Goal: Task Accomplishment & Management: Use online tool/utility

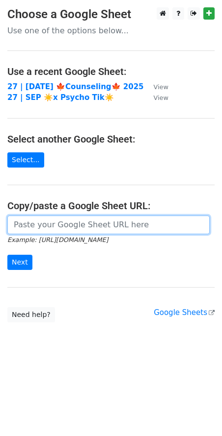
click at [85, 218] on input "url" at bounding box center [108, 225] width 202 height 19
paste input "https://docs.google.com/spreadsheets/d/1GISYMhXiP7Lk4u1iBrga6XfD_w3IRFMPOWYPlSf…"
type input "https://docs.google.com/spreadsheets/d/1GISYMhXiP7Lk4u1iBrga6XfD_w3IRFMPOWYPlSf…"
click at [7, 255] on input "Next" at bounding box center [19, 262] width 25 height 15
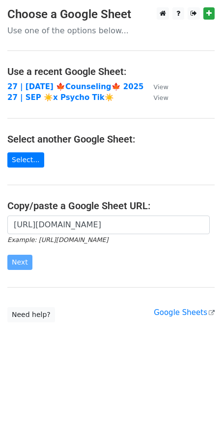
scroll to position [0, 0]
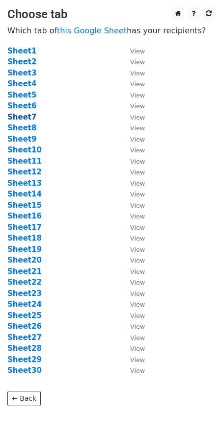
click at [24, 117] on strong "Sheet7" at bounding box center [21, 117] width 29 height 9
click at [99, 34] on link "this Google Sheet" at bounding box center [92, 30] width 70 height 9
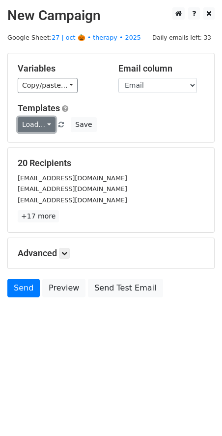
click at [35, 120] on link "Load..." at bounding box center [37, 124] width 38 height 15
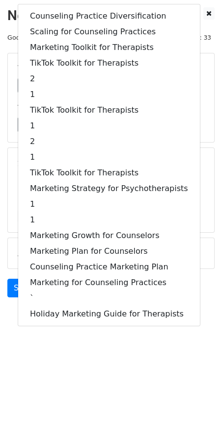
click at [3, 159] on main "New Campaign Daily emails left: 33 Google Sheet: 27 | oct 🎃 • therapy • 2025 Va…" at bounding box center [111, 154] width 222 height 295
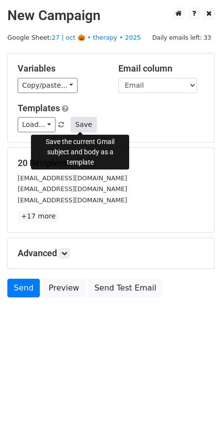
click at [79, 124] on button "Save" at bounding box center [83, 124] width 25 height 15
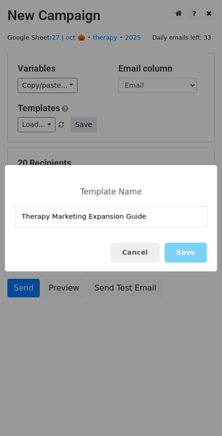
type input "Therapy Marketing Expansion Guide"
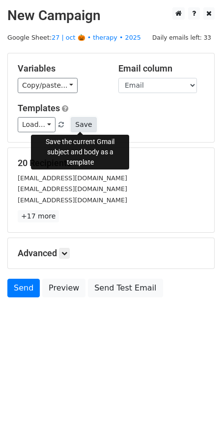
click at [82, 119] on button "Save" at bounding box center [83, 124] width 25 height 15
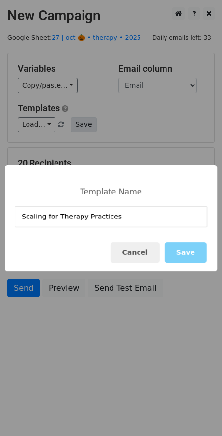
type input "Scaling for Therapy Practices"
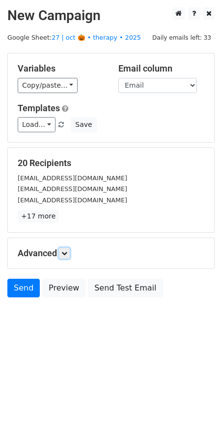
drag, startPoint x: 67, startPoint y: 251, endPoint x: 106, endPoint y: 317, distance: 76.3
click at [67, 252] on icon at bounding box center [64, 253] width 6 height 6
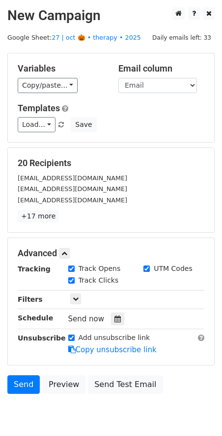
click at [113, 313] on div "Send now" at bounding box center [125, 319] width 115 height 13
click at [114, 318] on icon at bounding box center [117, 319] width 6 height 7
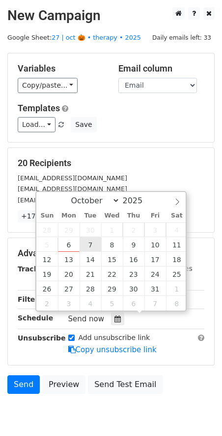
type input "2025-10-07 12:00"
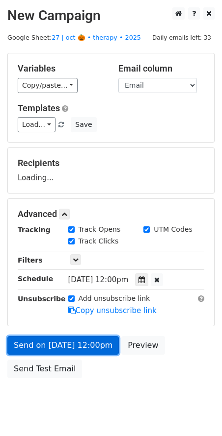
click at [78, 348] on link "Send on Oct 7 at 12:00pm" at bounding box center [62, 345] width 111 height 19
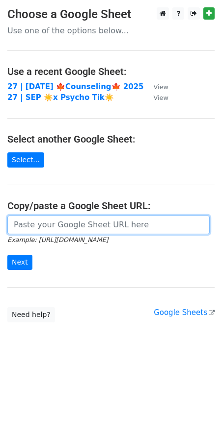
click at [97, 226] on input "url" at bounding box center [108, 225] width 202 height 19
paste input "https://docs.google.com/spreadsheets/d/1GISYMhXiP7Lk4u1iBrga6XfD_w3IRFMPOWYPlSf…"
type input "https://docs.google.com/spreadsheets/d/1GISYMhXiP7Lk4u1iBrga6XfD_w3IRFMPOWYPlSf…"
click at [7, 255] on input "Next" at bounding box center [19, 262] width 25 height 15
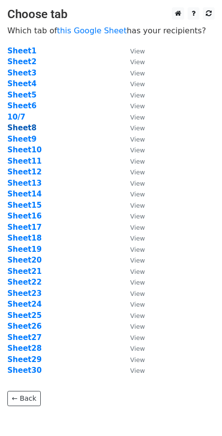
click at [24, 128] on strong "Sheet8" at bounding box center [21, 128] width 29 height 9
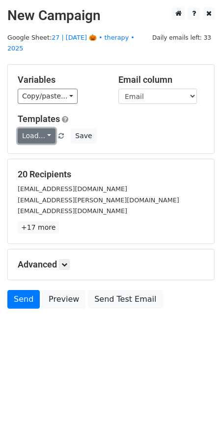
click at [31, 128] on link "Load..." at bounding box center [37, 135] width 38 height 15
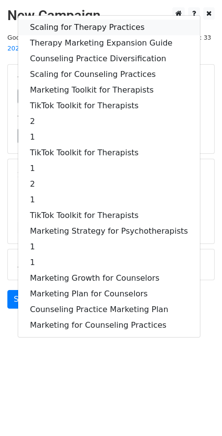
click at [74, 20] on link "Scaling for Therapy Practices" at bounding box center [108, 28] width 181 height 16
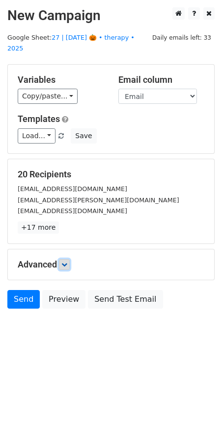
click at [67, 262] on icon at bounding box center [64, 265] width 6 height 6
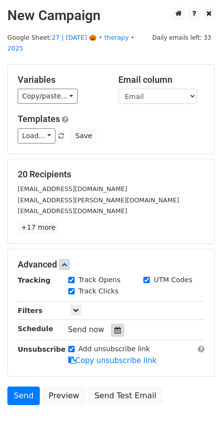
click at [111, 324] on div at bounding box center [117, 330] width 13 height 13
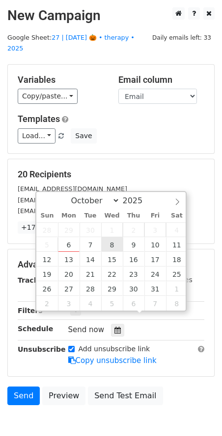
type input "2025-10-08 12:00"
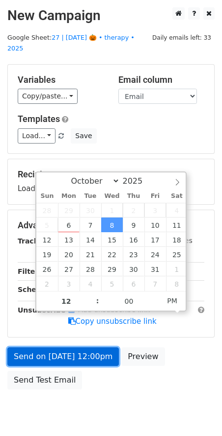
click at [89, 347] on link "Send on Oct 8 at 12:00pm" at bounding box center [62, 356] width 111 height 19
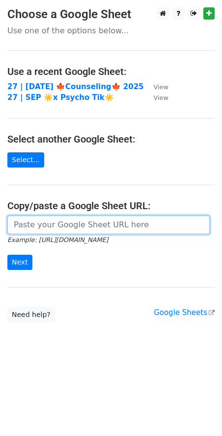
click at [58, 220] on input "url" at bounding box center [108, 225] width 202 height 19
paste input "https://docs.google.com/spreadsheets/d/1GISYMhXiP7Lk4u1iBrga6XfD_w3IRFMPOWYPlSf…"
type input "https://docs.google.com/spreadsheets/d/1GISYMhXiP7Lk4u1iBrga6XfD_w3IRFMPOWYPlSf…"
click at [7, 255] on input "Next" at bounding box center [19, 262] width 25 height 15
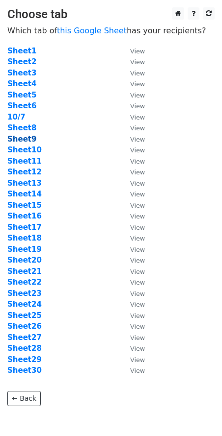
click at [27, 141] on strong "Sheet9" at bounding box center [21, 139] width 29 height 9
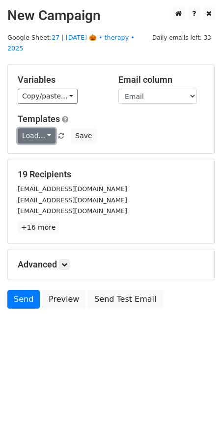
click at [28, 128] on link "Load..." at bounding box center [37, 135] width 38 height 15
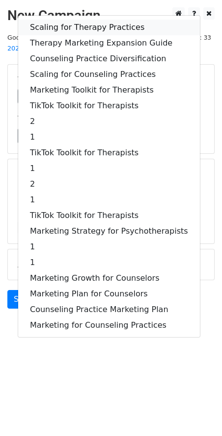
click at [72, 22] on link "Scaling for Therapy Practices" at bounding box center [108, 28] width 181 height 16
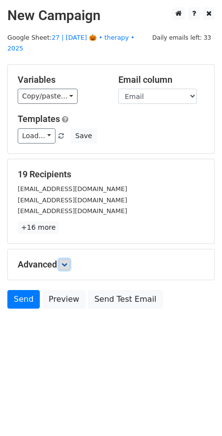
click at [66, 262] on icon at bounding box center [64, 265] width 6 height 6
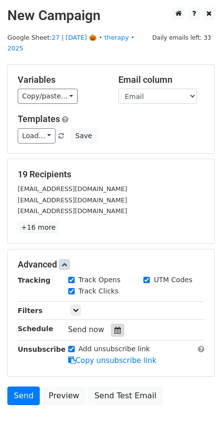
click at [114, 327] on icon at bounding box center [117, 330] width 6 height 7
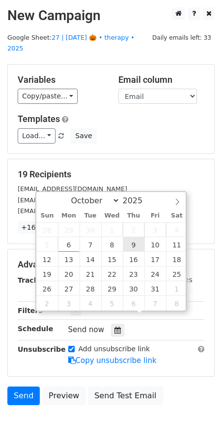
type input "[DATE] 12:00"
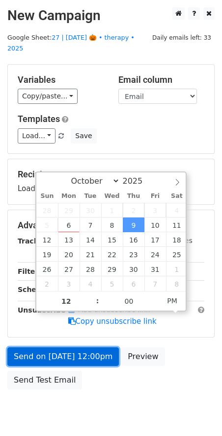
click at [98, 347] on link "Send on [DATE] 12:00pm" at bounding box center [62, 356] width 111 height 19
